Goal: Task Accomplishment & Management: Use online tool/utility

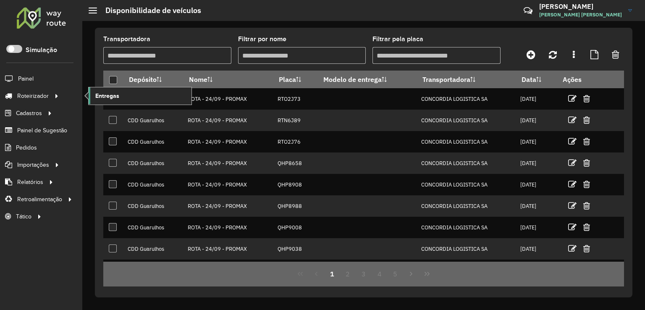
click at [114, 92] on span "Entregas" at bounding box center [107, 96] width 24 height 9
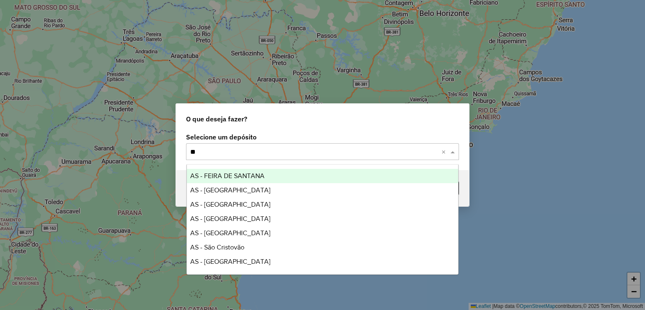
type input "***"
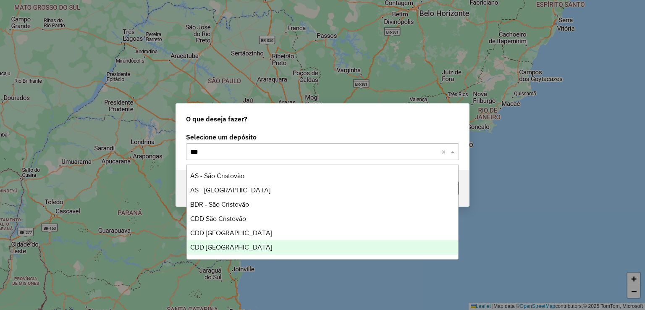
click at [271, 250] on div "CDD [GEOGRAPHIC_DATA]" at bounding box center [323, 247] width 272 height 14
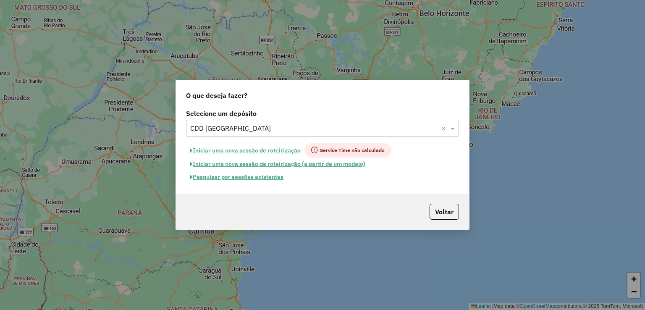
click at [268, 176] on button "Pesquisar por sessões existentes" at bounding box center [236, 177] width 101 height 13
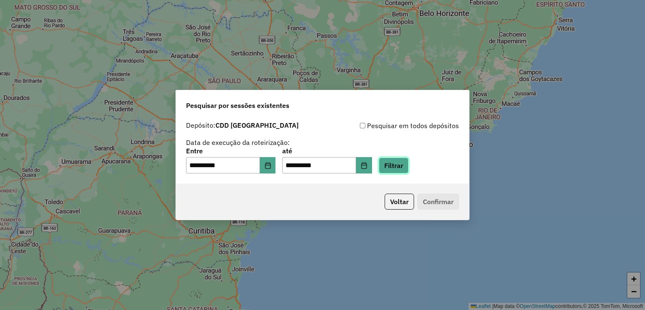
click at [409, 168] on button "Filtrar" at bounding box center [394, 166] width 30 height 16
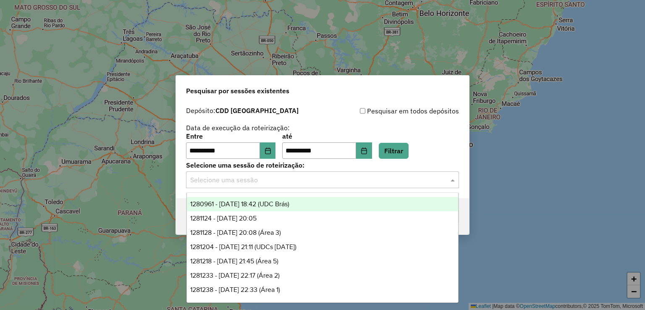
click at [272, 179] on input "text" at bounding box center [314, 180] width 248 height 10
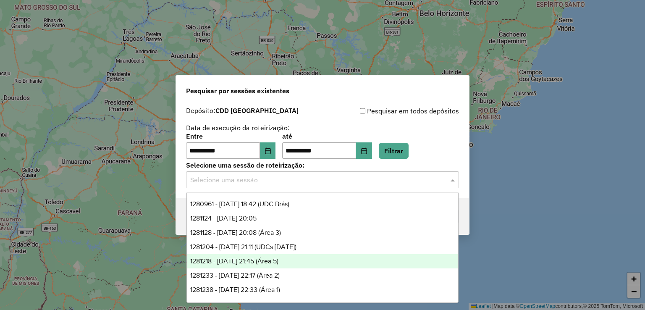
drag, startPoint x: 300, startPoint y: 263, endPoint x: 337, endPoint y: 256, distance: 37.7
click at [300, 263] on div "1281218 - 23/09/2025 21:45 (Área 5)" at bounding box center [323, 261] width 272 height 14
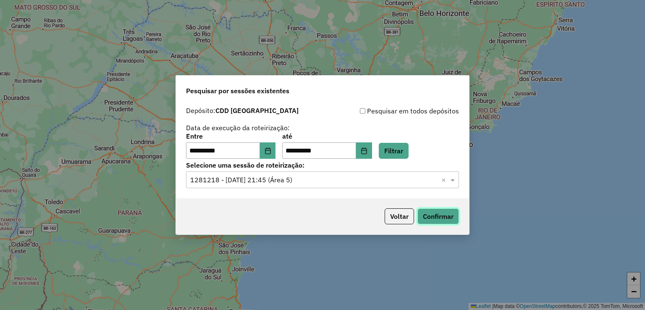
click at [447, 220] on button "Confirmar" at bounding box center [439, 216] width 42 height 16
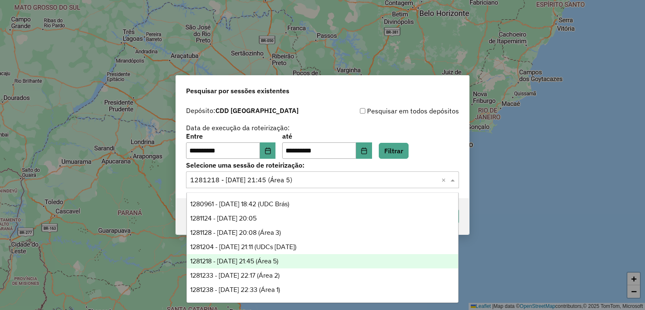
click at [316, 179] on input "text" at bounding box center [314, 180] width 248 height 10
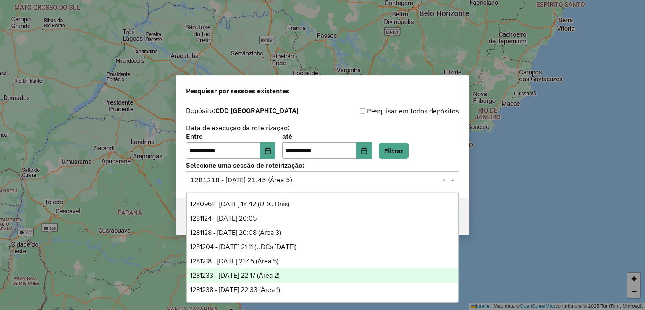
drag, startPoint x: 302, startPoint y: 281, endPoint x: 306, endPoint y: 279, distance: 4.3
click at [302, 281] on div "1281233 - 23/09/2025 22:17 (Área 2)" at bounding box center [323, 275] width 272 height 14
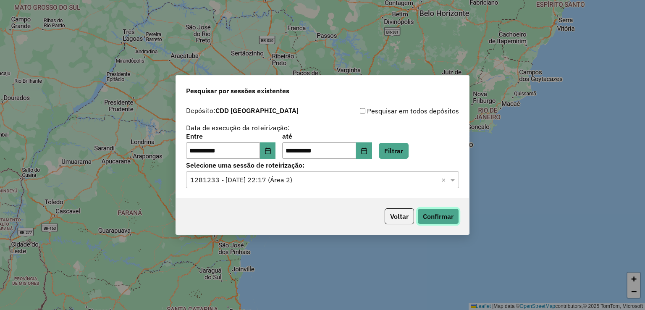
click at [453, 216] on button "Confirmar" at bounding box center [439, 216] width 42 height 16
click at [311, 182] on input "text" at bounding box center [314, 180] width 248 height 10
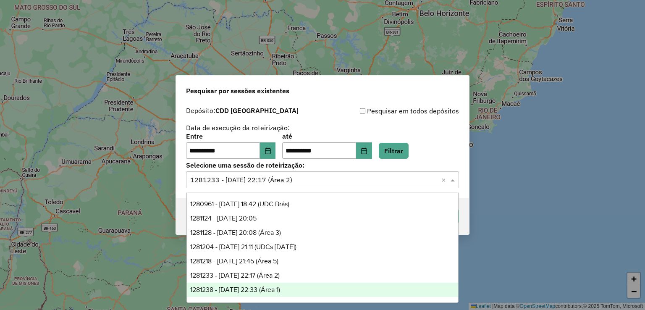
click at [297, 291] on div "1281238 - 23/09/2025 22:33 (Área 1)" at bounding box center [323, 290] width 272 height 14
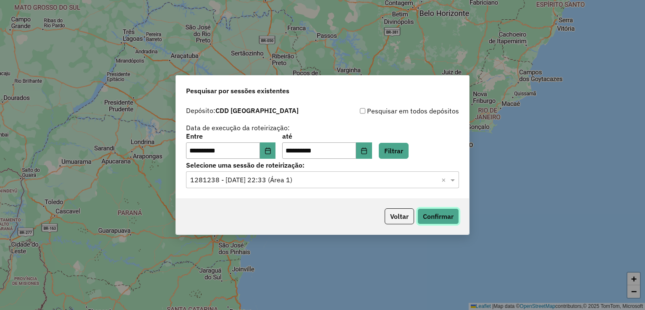
click at [446, 220] on button "Confirmar" at bounding box center [439, 216] width 42 height 16
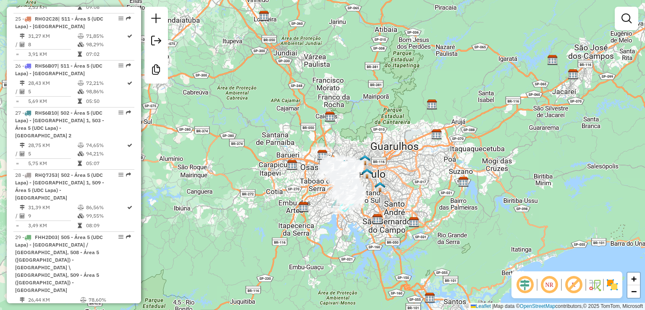
scroll to position [1840, 0]
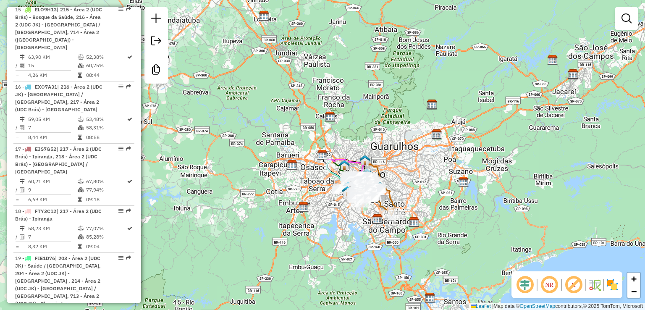
scroll to position [1446, 0]
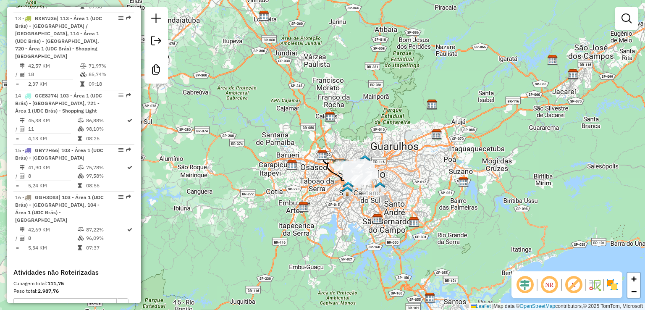
scroll to position [1139, 0]
